Goal: Information Seeking & Learning: Compare options

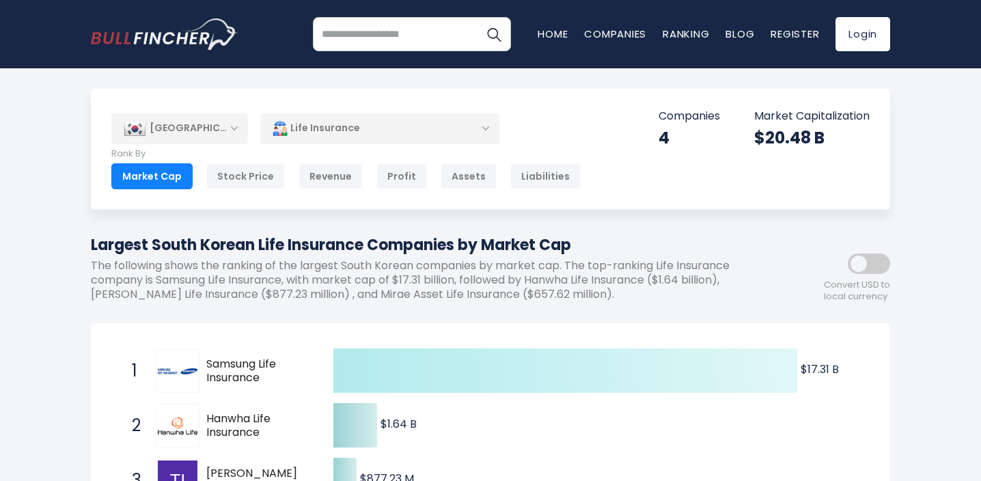
click at [605, 377] on icon at bounding box center [565, 371] width 464 height 44
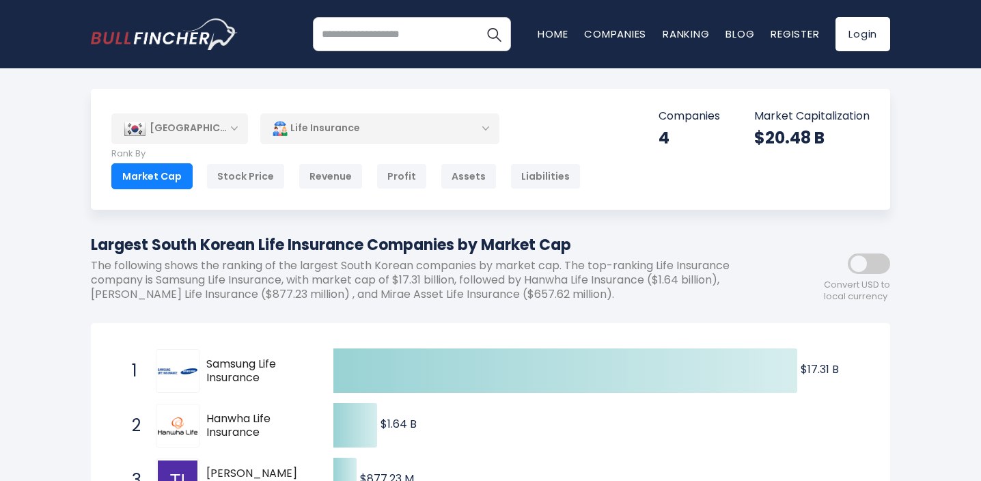
click at [166, 371] on img at bounding box center [178, 370] width 40 height 5
click at [308, 167] on div "Revenue" at bounding box center [331, 176] width 64 height 26
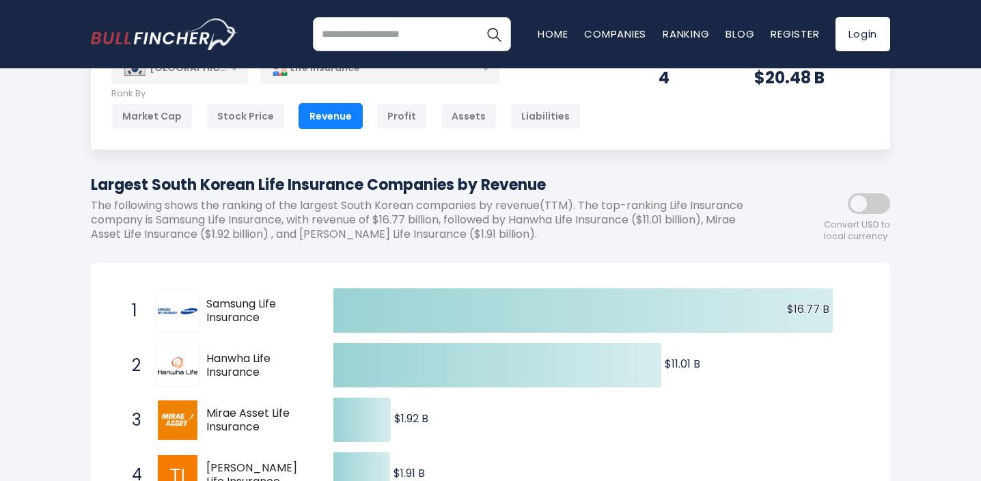
scroll to position [35, 0]
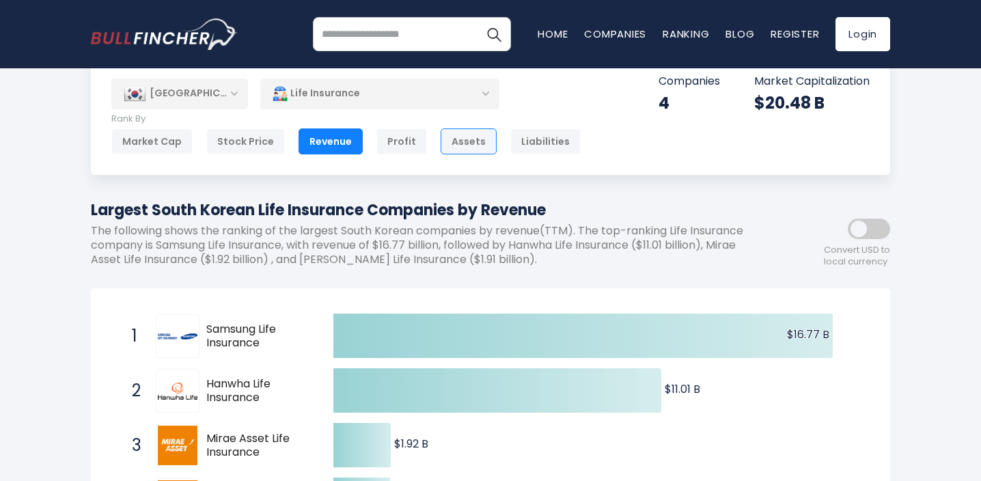
click at [444, 134] on div "Assets" at bounding box center [469, 141] width 56 height 26
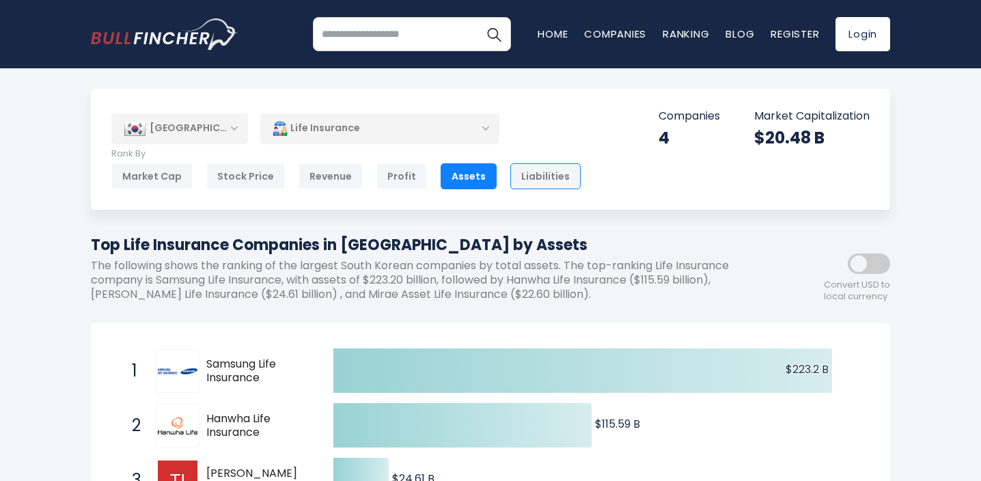
click at [537, 170] on div "Liabilities" at bounding box center [545, 176] width 70 height 26
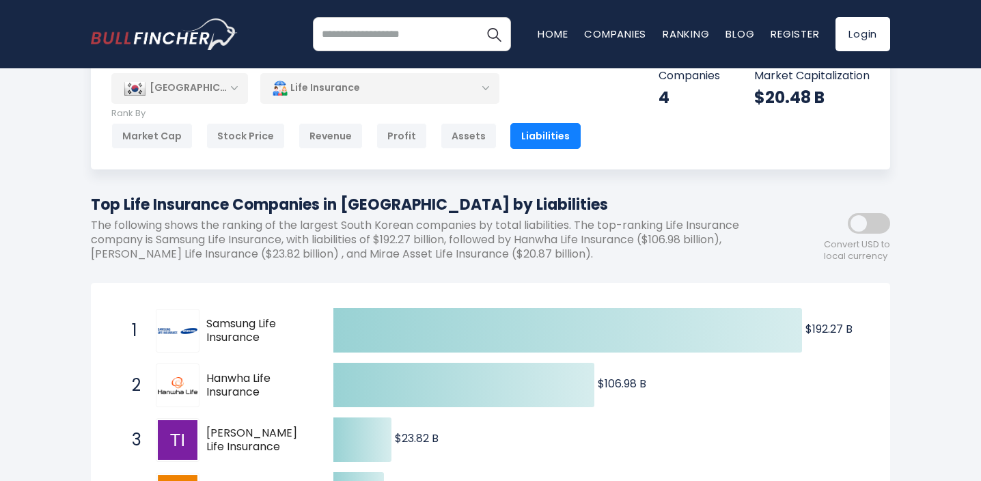
scroll to position [46, 0]
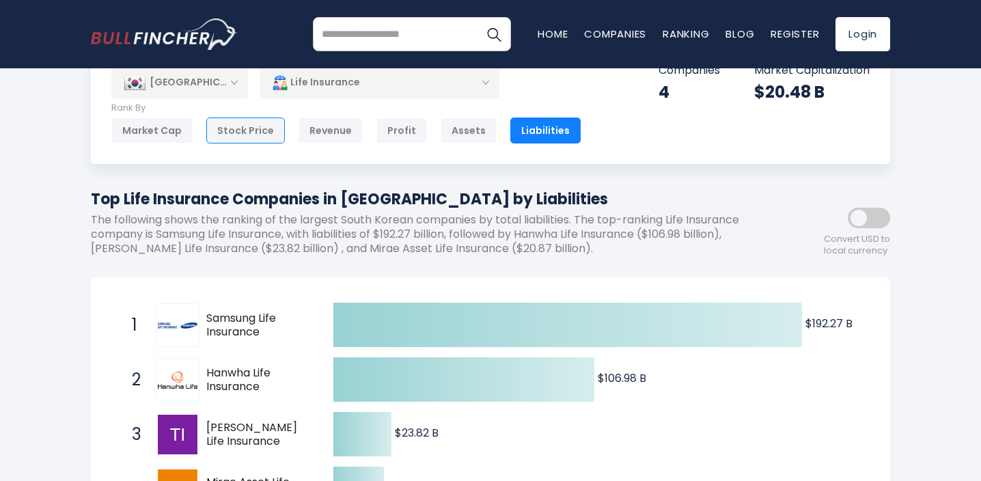
click at [254, 135] on div "Stock Price" at bounding box center [245, 131] width 79 height 26
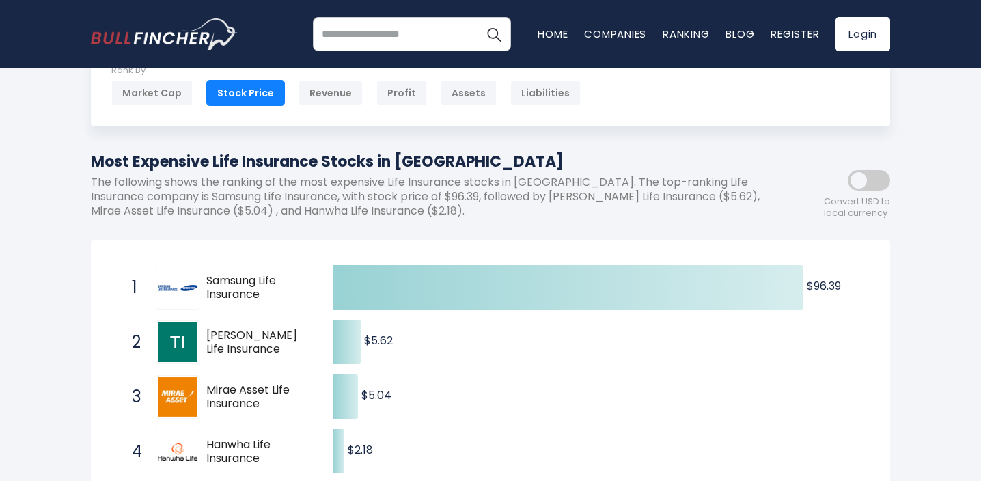
scroll to position [72, 0]
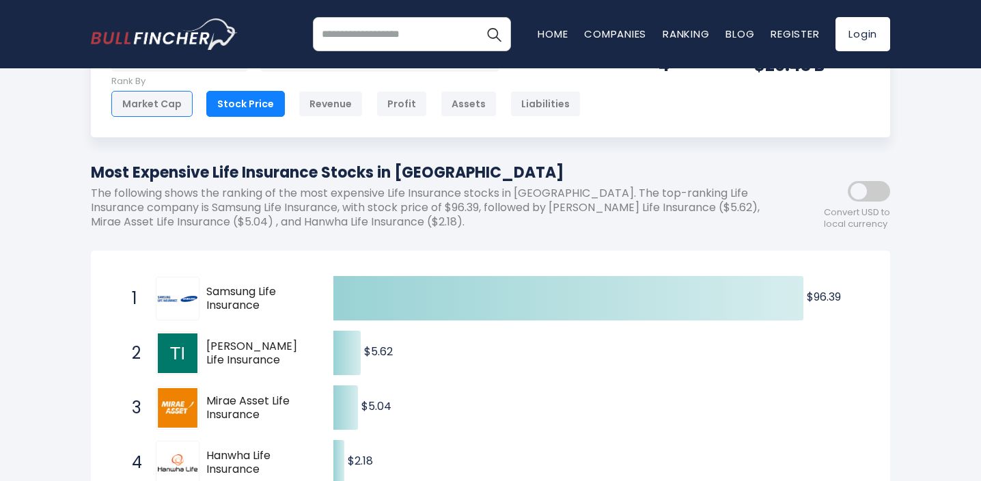
click at [172, 108] on div "Market Cap" at bounding box center [151, 104] width 81 height 26
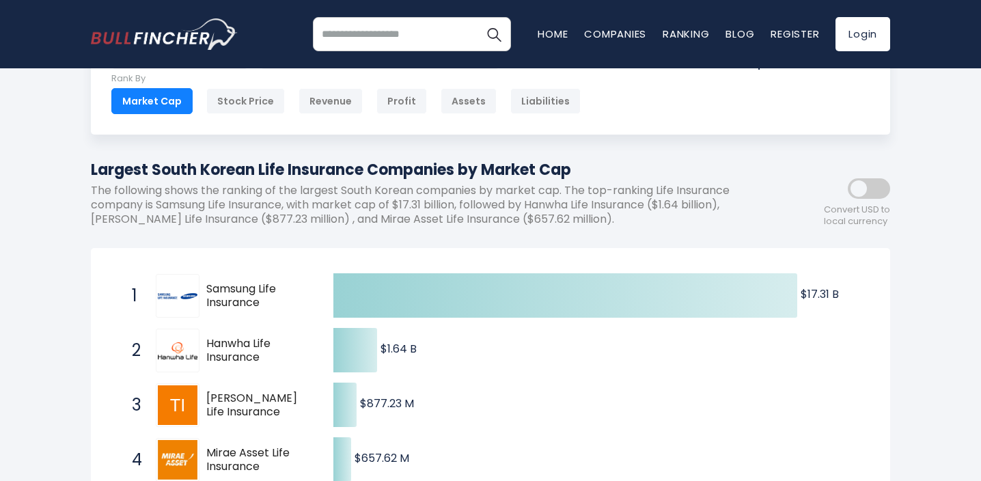
scroll to position [84, 0]
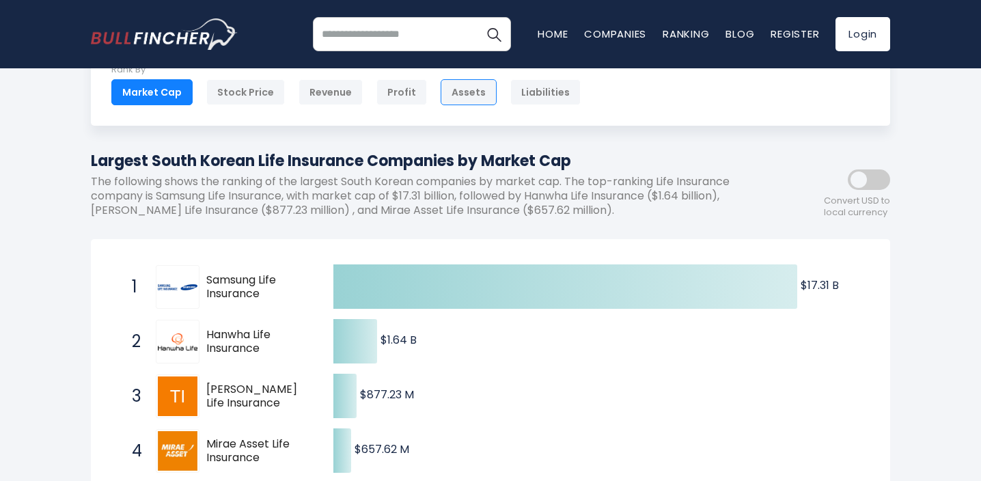
click at [450, 85] on div "Assets" at bounding box center [469, 92] width 56 height 26
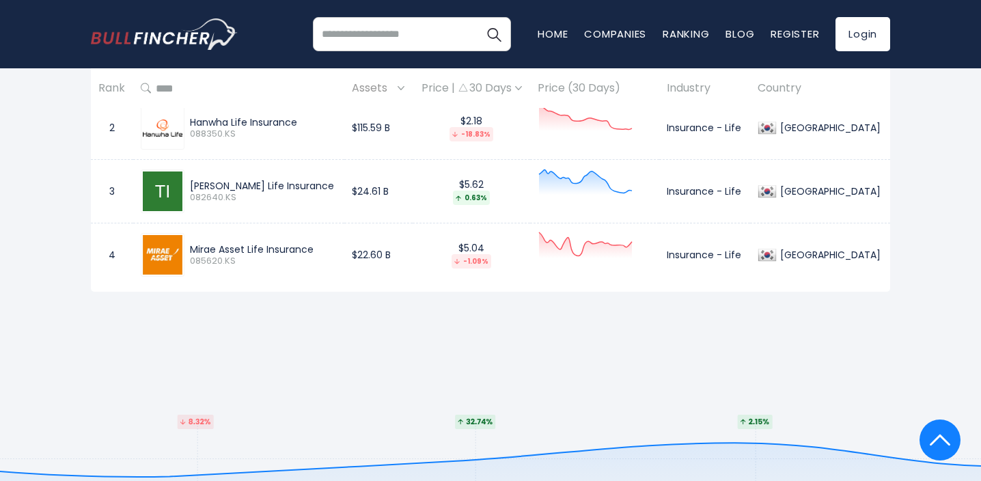
scroll to position [712, 0]
